Goal: Task Accomplishment & Management: Complete application form

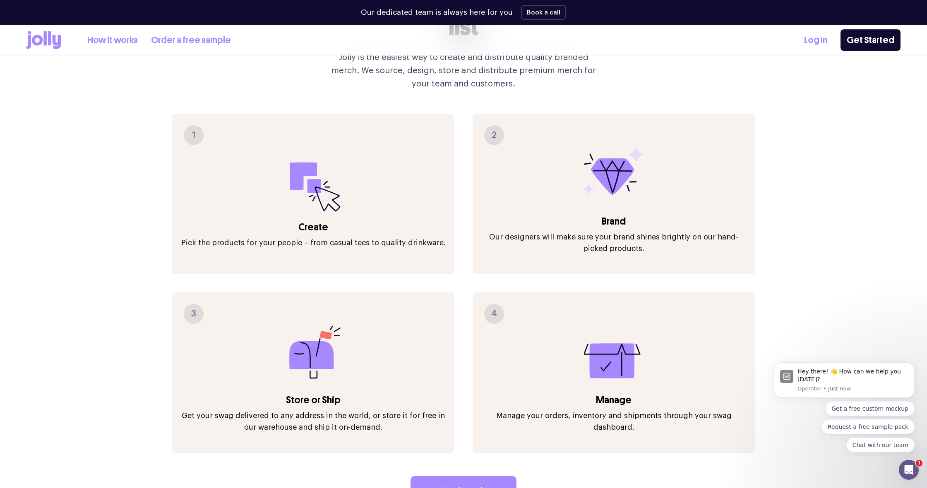
scroll to position [1019, 0]
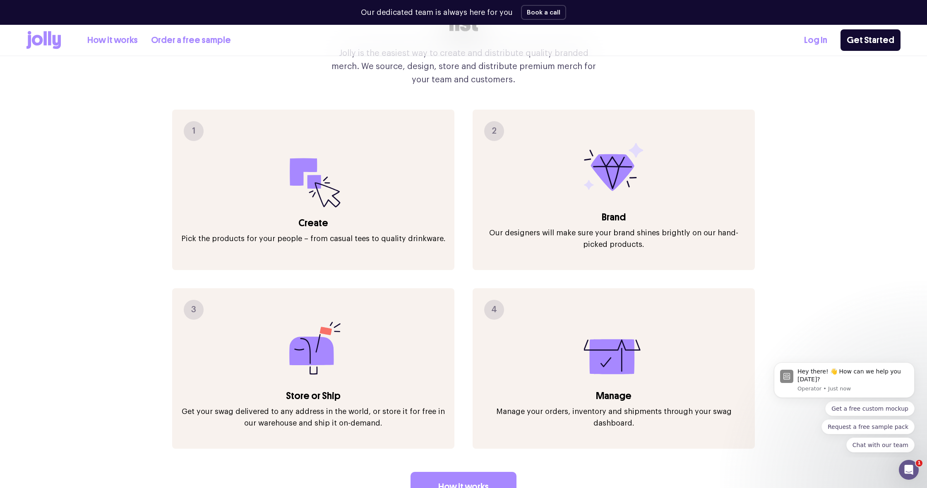
click at [284, 151] on icon at bounding box center [313, 179] width 60 height 60
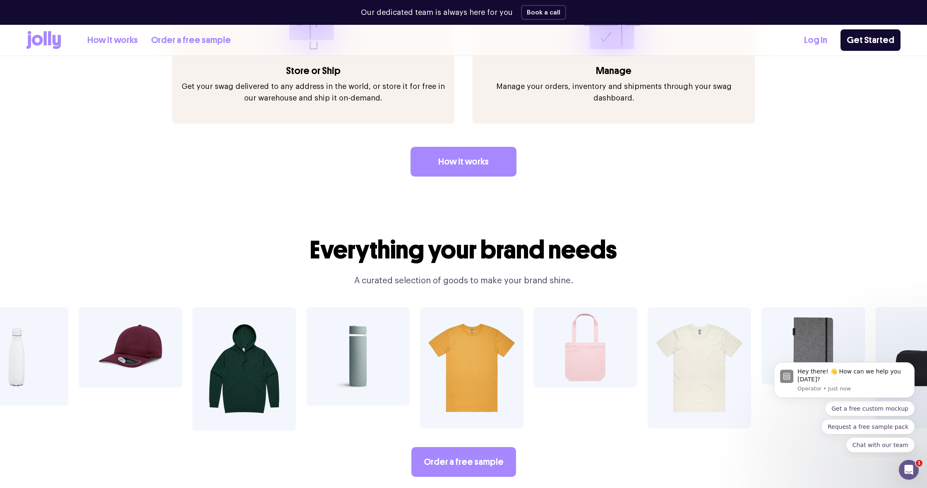
scroll to position [1371, 0]
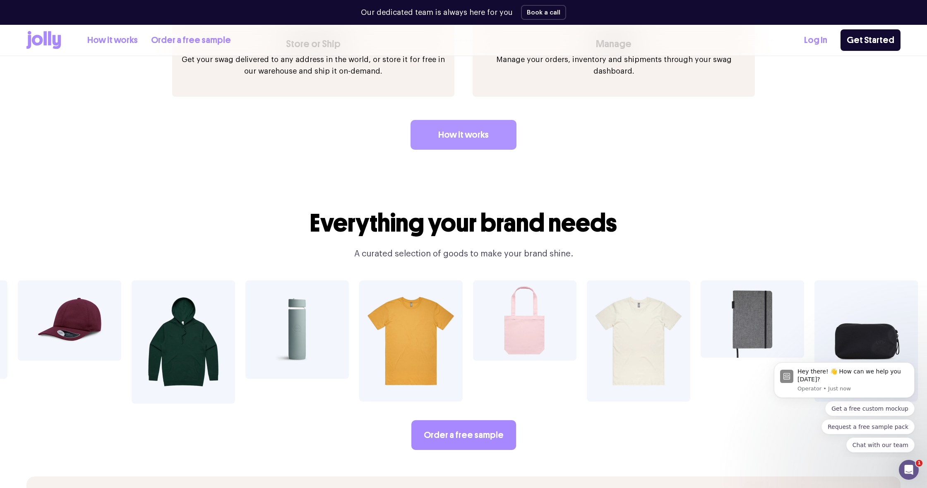
click at [448, 120] on link "How it works" at bounding box center [463, 135] width 106 height 30
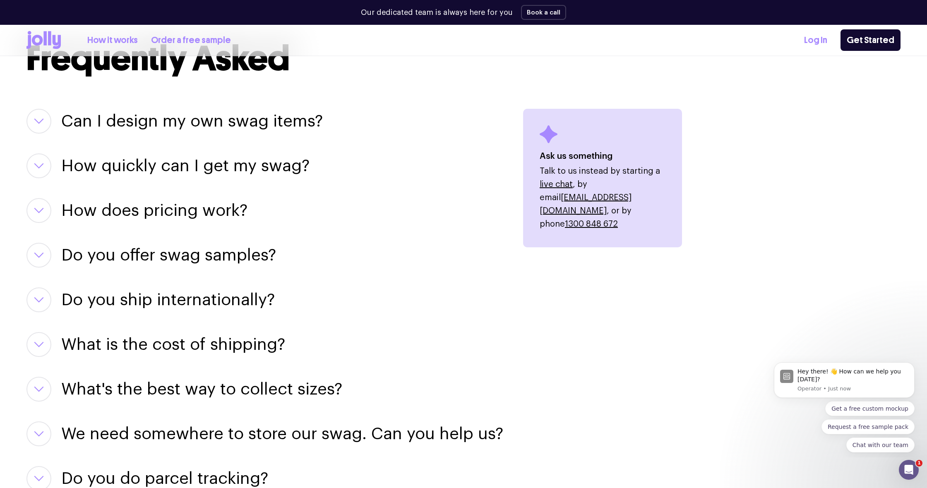
scroll to position [989, 0]
click at [228, 125] on h3 "Can I design my own swag items?" at bounding box center [191, 121] width 261 height 25
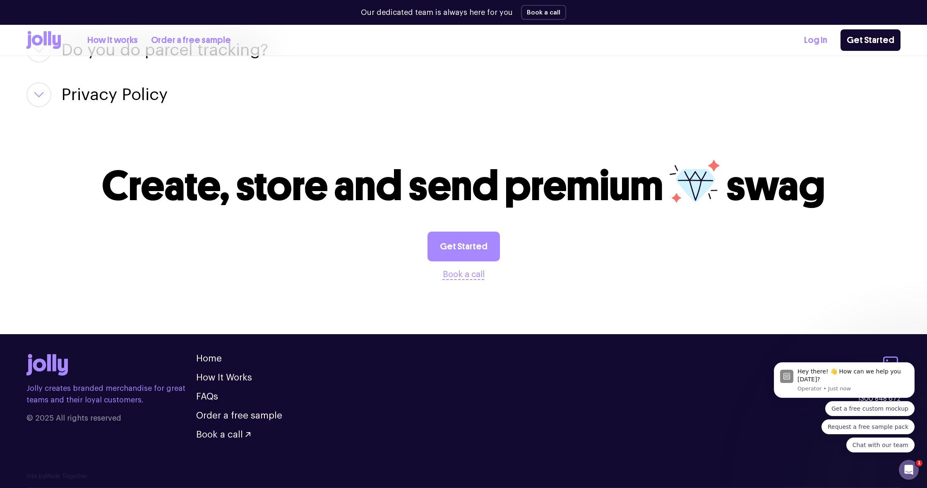
scroll to position [1502, 0]
click at [458, 253] on link "Get Started" at bounding box center [463, 247] width 72 height 30
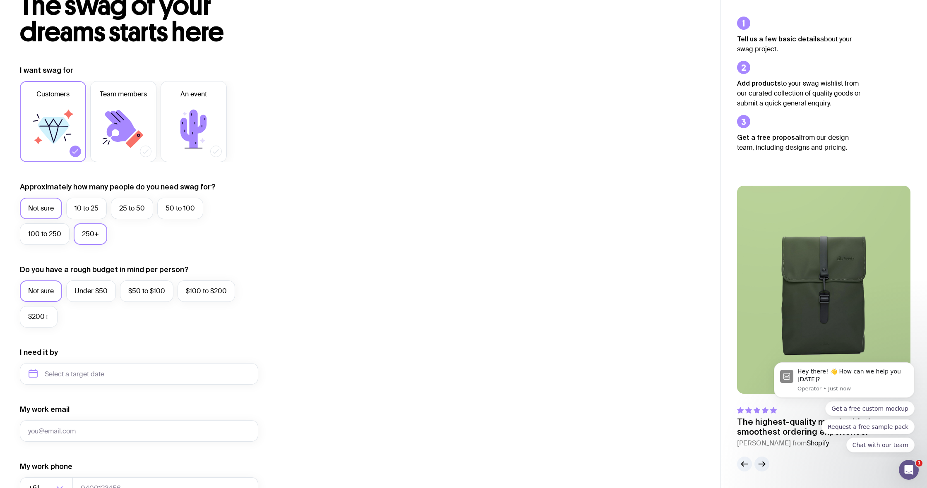
scroll to position [61, 0]
click at [41, 235] on label "100 to 250" at bounding box center [45, 234] width 50 height 22
click at [0, 0] on input "100 to 250" at bounding box center [0, 0] width 0 height 0
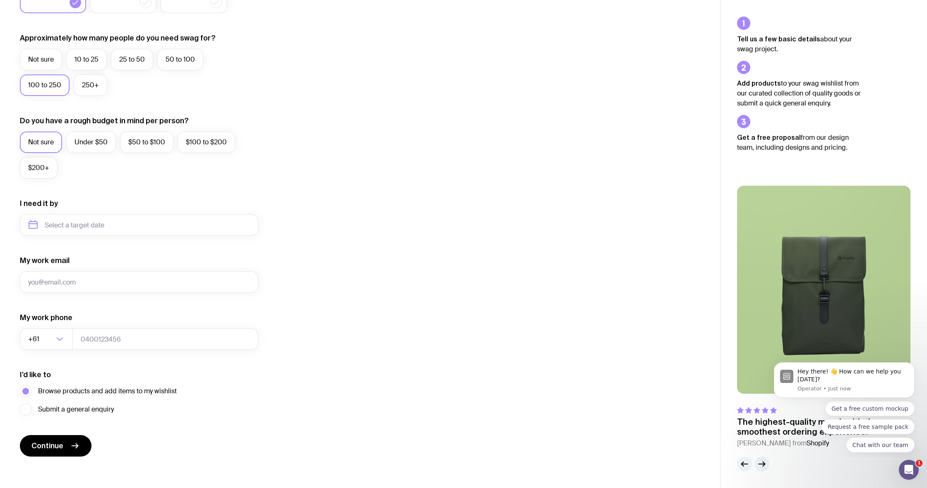
scroll to position [213, 0]
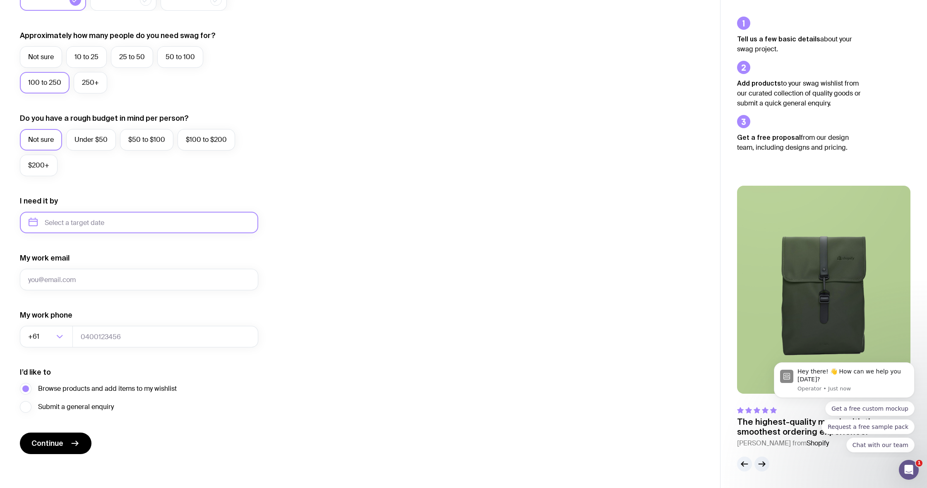
click at [77, 224] on input "text" at bounding box center [139, 223] width 238 height 22
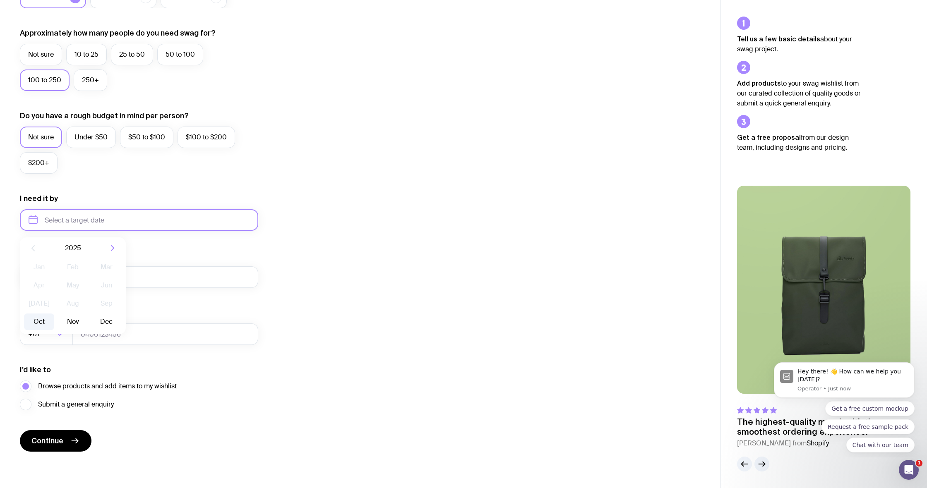
scroll to position [215, 0]
click at [70, 324] on button "Nov" at bounding box center [73, 322] width 30 height 17
type input "[DATE]"
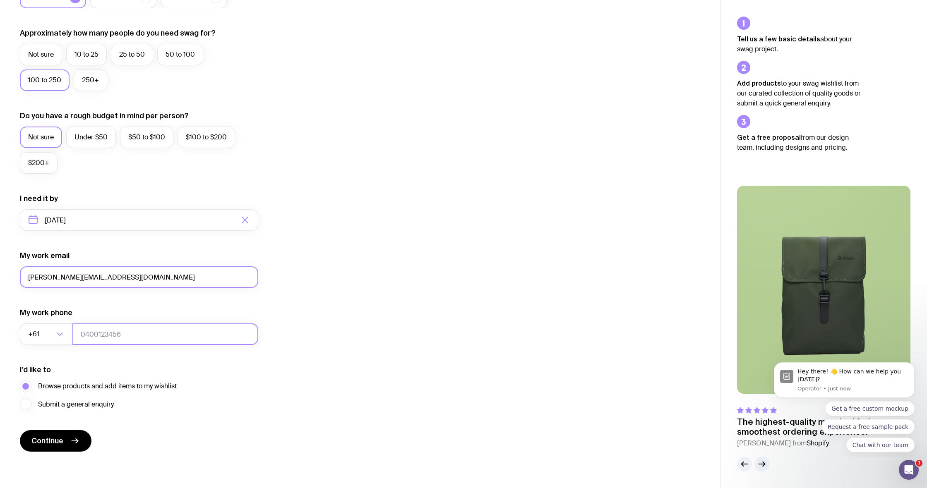
type input "[PERSON_NAME][EMAIL_ADDRESS][DOMAIN_NAME]"
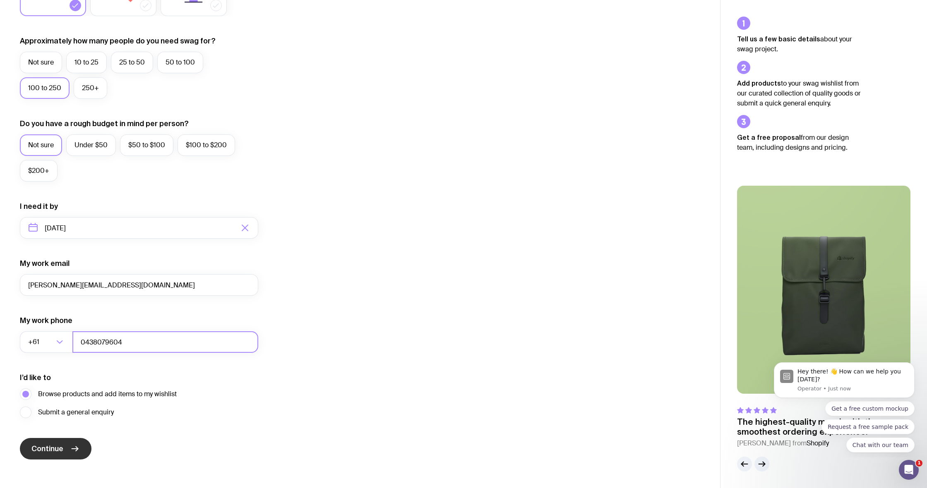
type input "0438079604"
click at [70, 452] on icon "submit" at bounding box center [75, 449] width 10 height 10
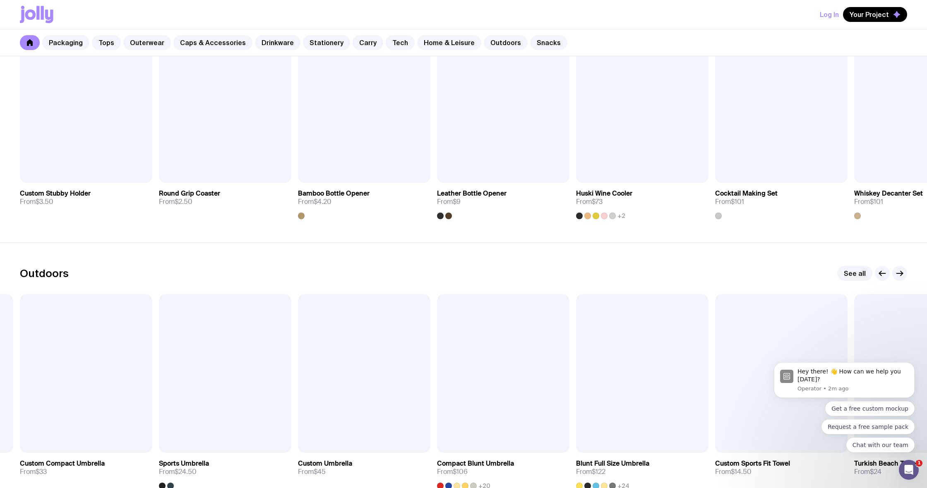
scroll to position [2366, 0]
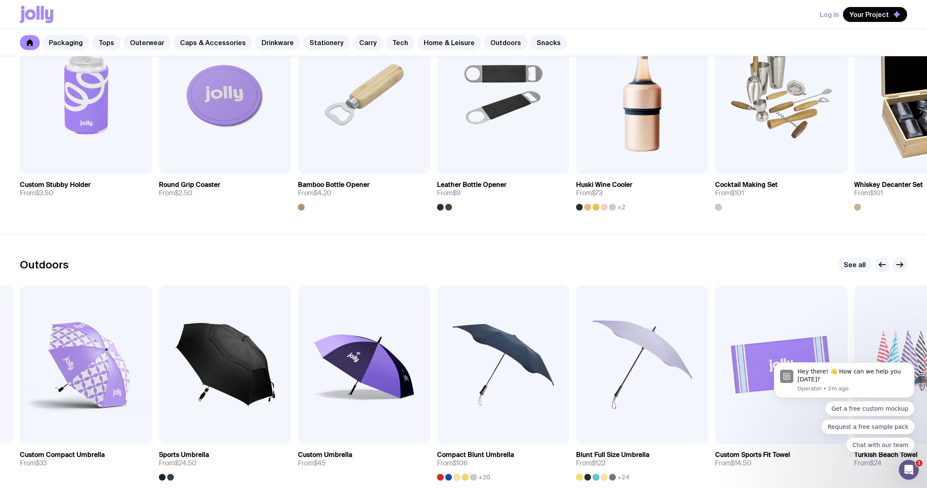
click at [856, 261] on link "See all" at bounding box center [854, 264] width 35 height 15
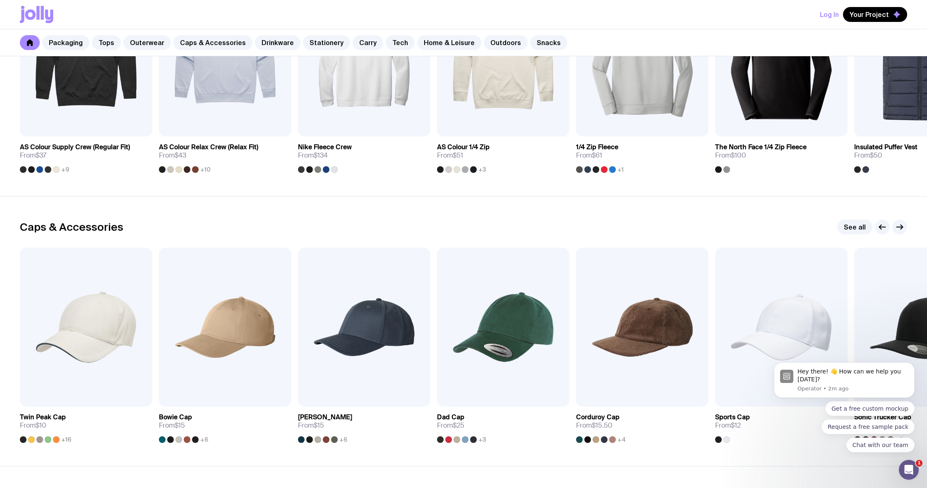
scroll to position [799, 0]
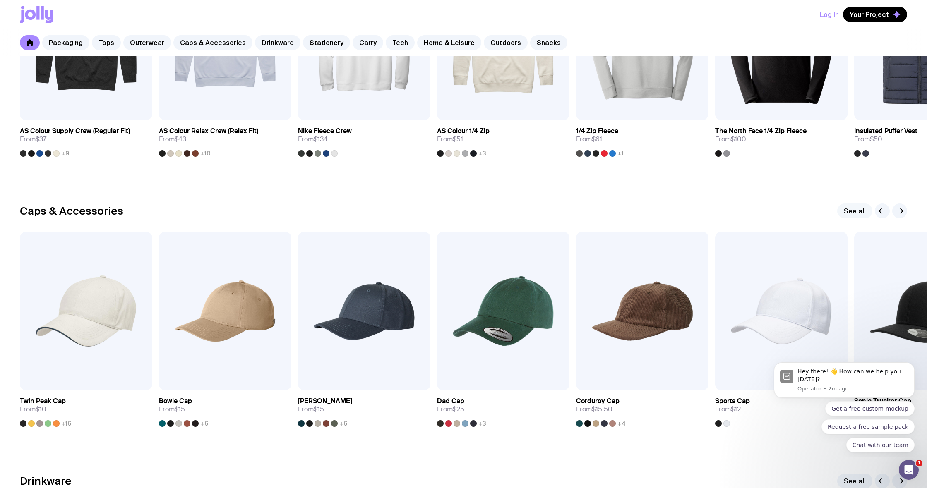
click at [854, 211] on link "See all" at bounding box center [854, 211] width 35 height 15
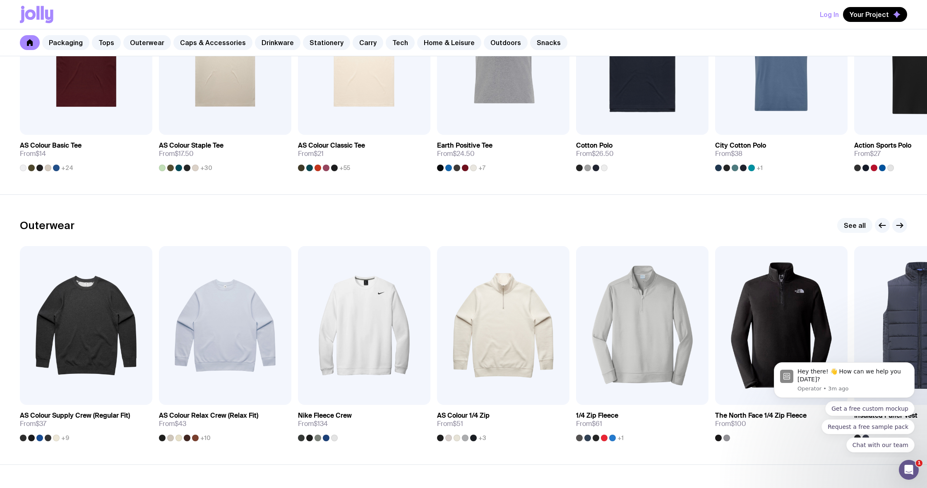
click at [855, 229] on link "See all" at bounding box center [854, 225] width 35 height 15
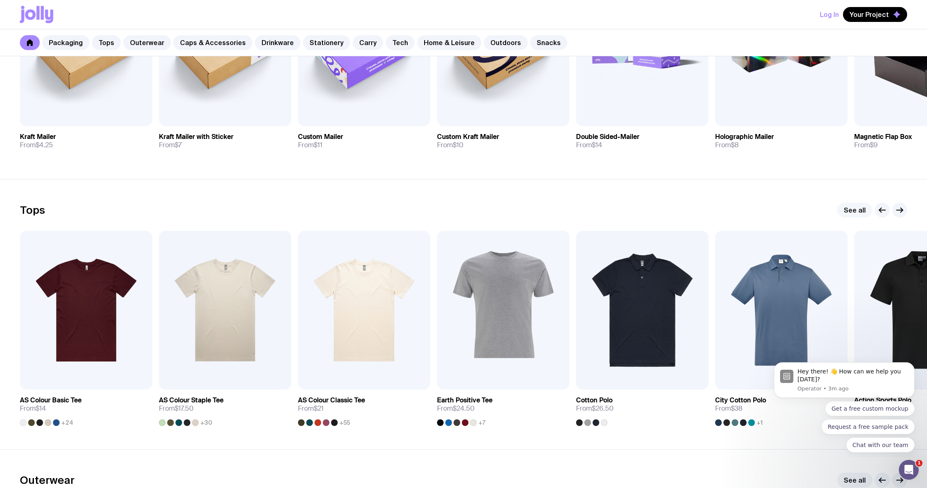
click at [863, 211] on link "See all" at bounding box center [854, 210] width 35 height 15
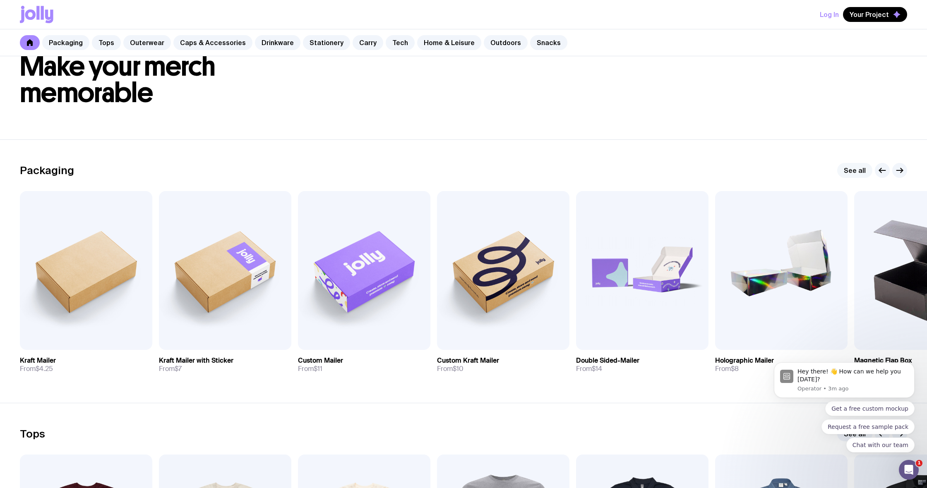
click at [856, 171] on link "See all" at bounding box center [854, 170] width 35 height 15
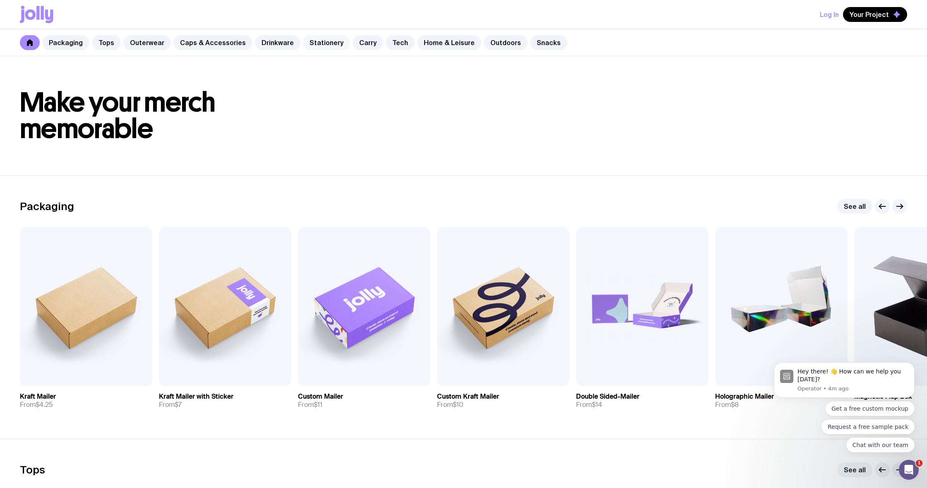
click at [319, 43] on link "Stationery" at bounding box center [326, 42] width 47 height 15
